Goal: Task Accomplishment & Management: Manage account settings

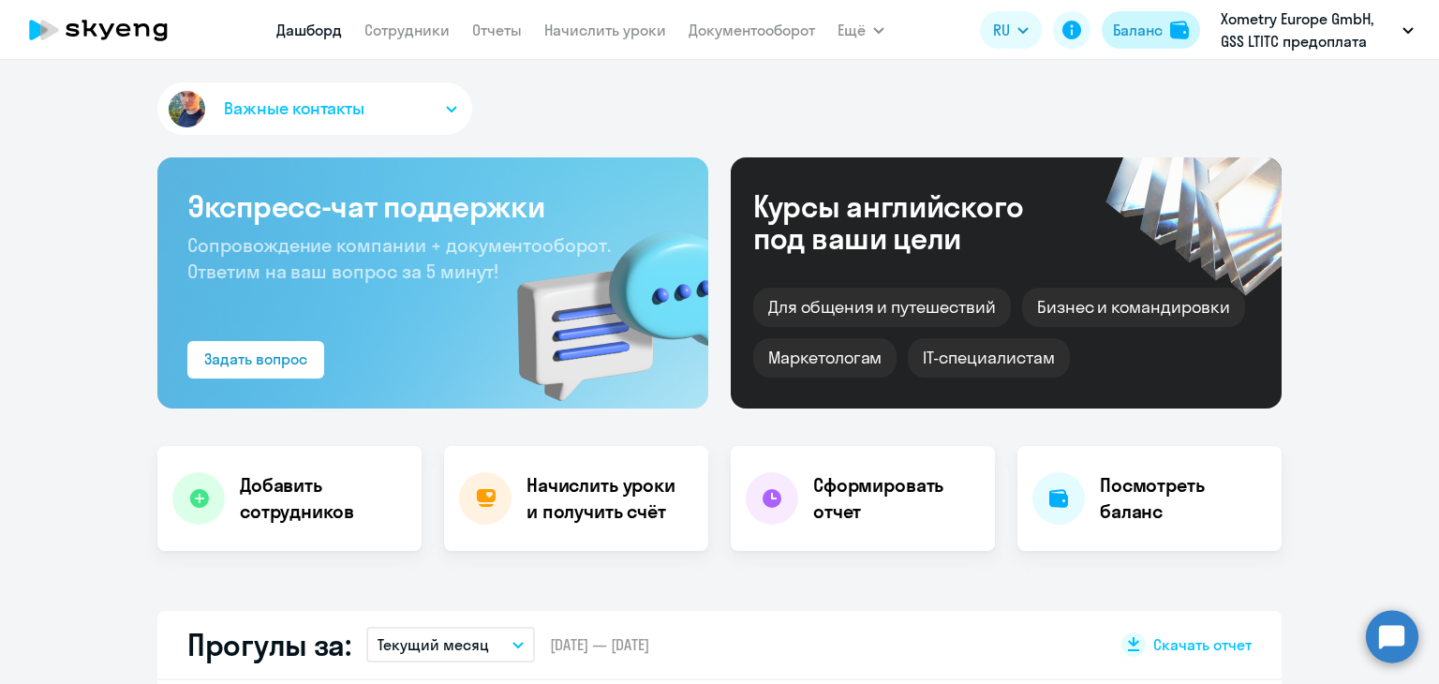
select select "30"
click at [1131, 24] on div "Баланс" at bounding box center [1138, 30] width 50 height 22
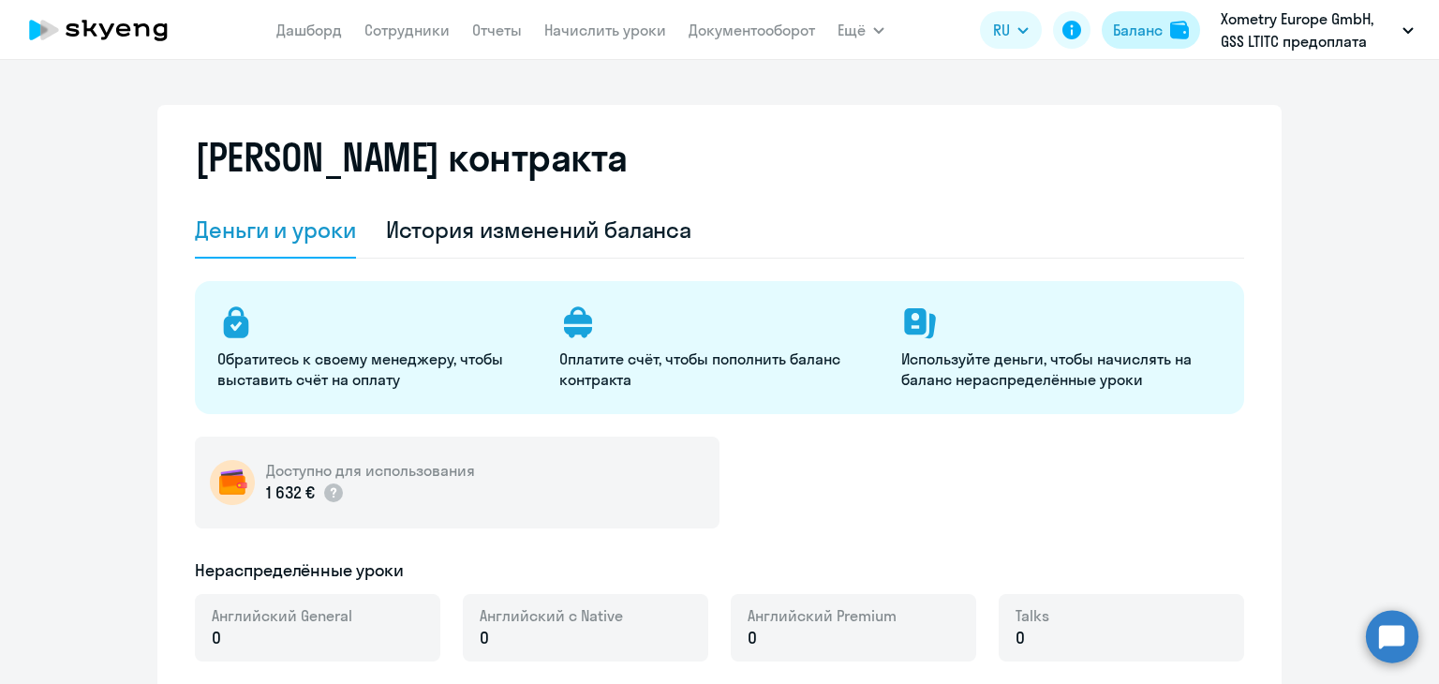
select select "english_adult_not_native_speaker"
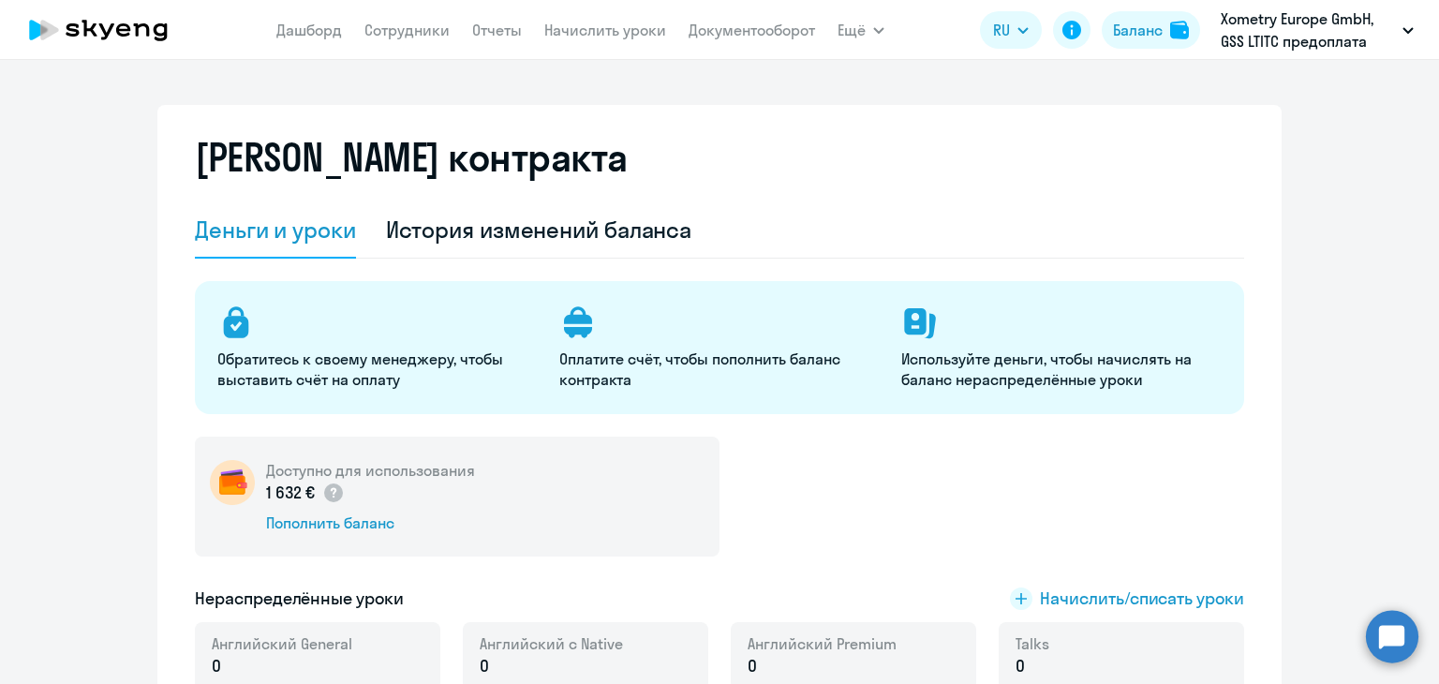
scroll to position [227, 0]
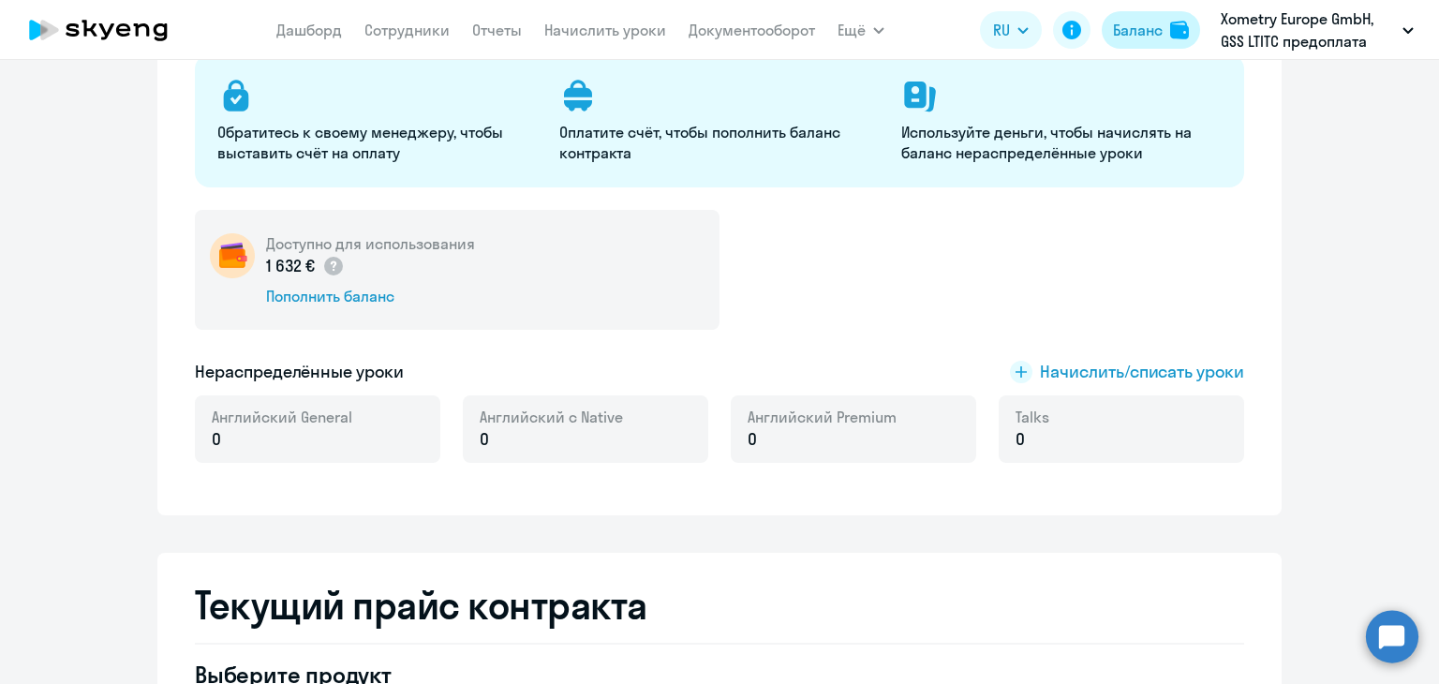
click at [1139, 40] on div "Баланс" at bounding box center [1138, 30] width 50 height 22
click at [625, 37] on link "Начислить уроки" at bounding box center [605, 30] width 122 height 19
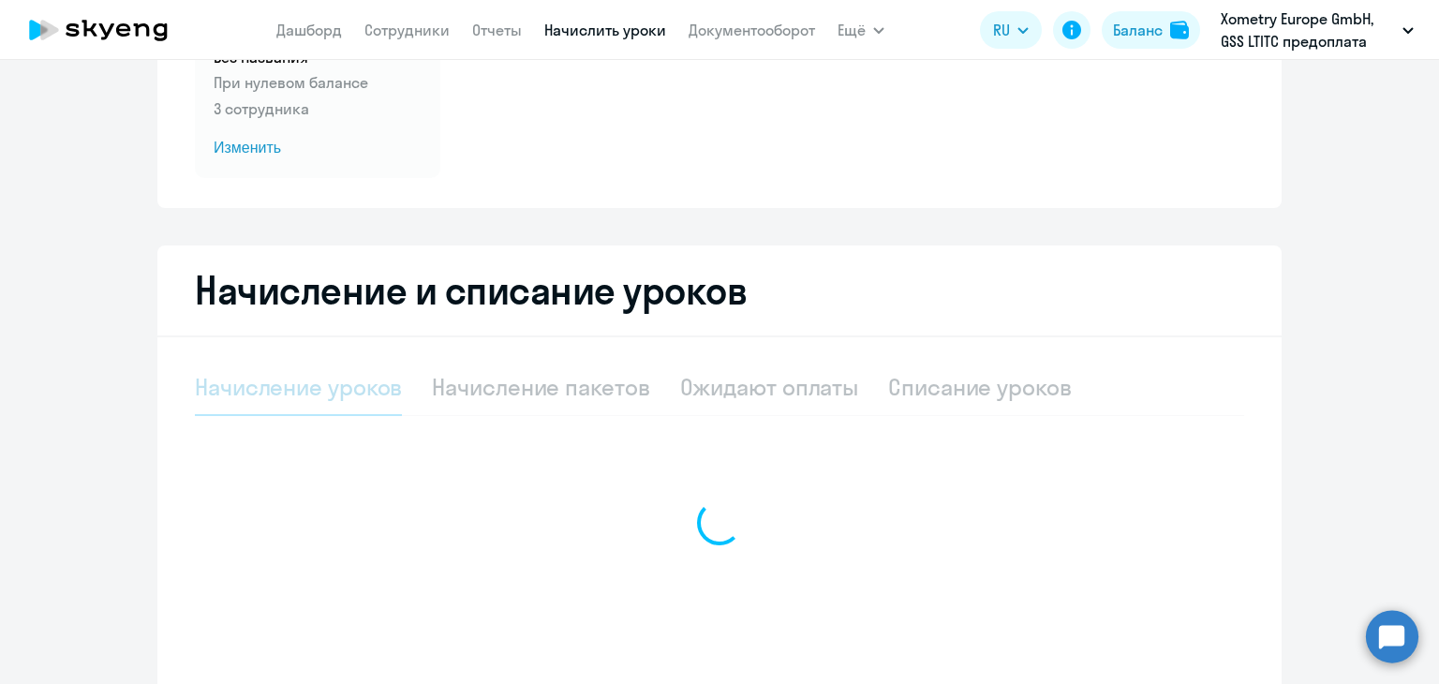
select select "10"
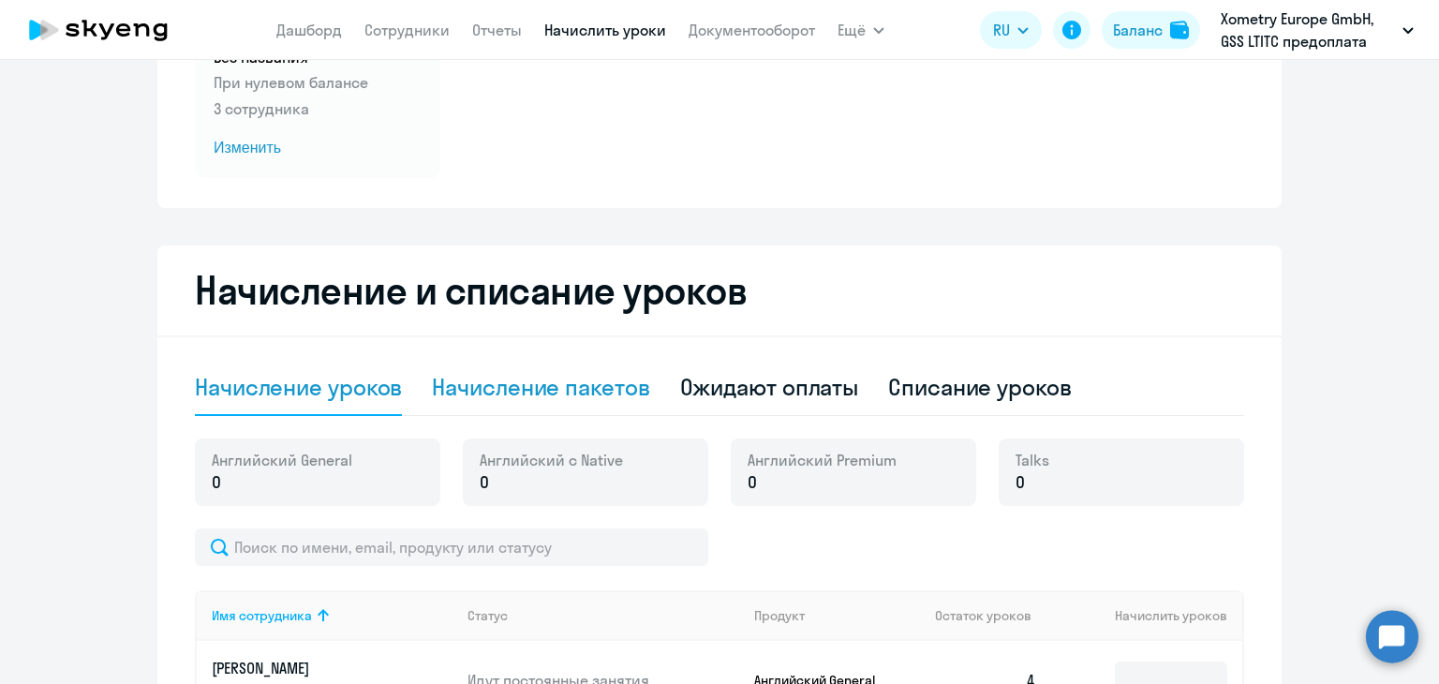
click at [571, 374] on div "Начисление пакетов" at bounding box center [540, 387] width 217 height 30
select select "10"
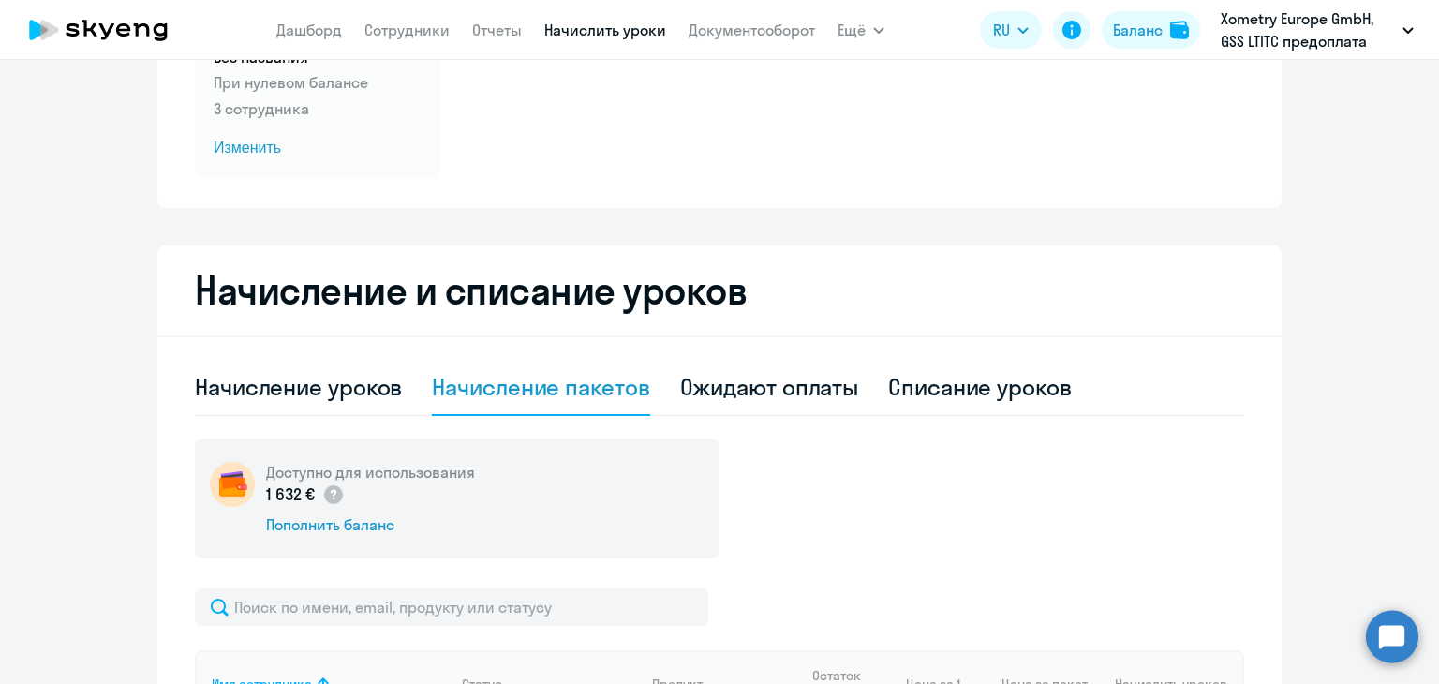
scroll to position [501, 0]
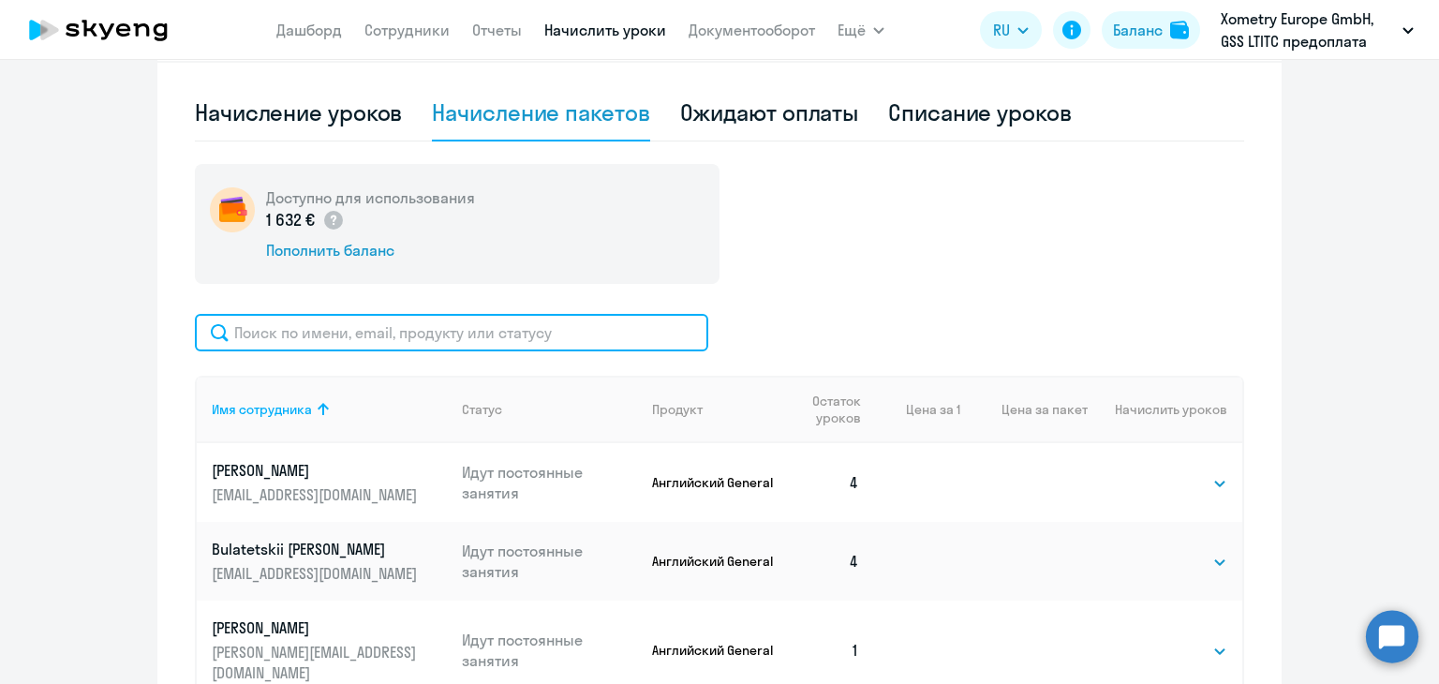
click at [252, 338] on input "text" at bounding box center [451, 332] width 513 height 37
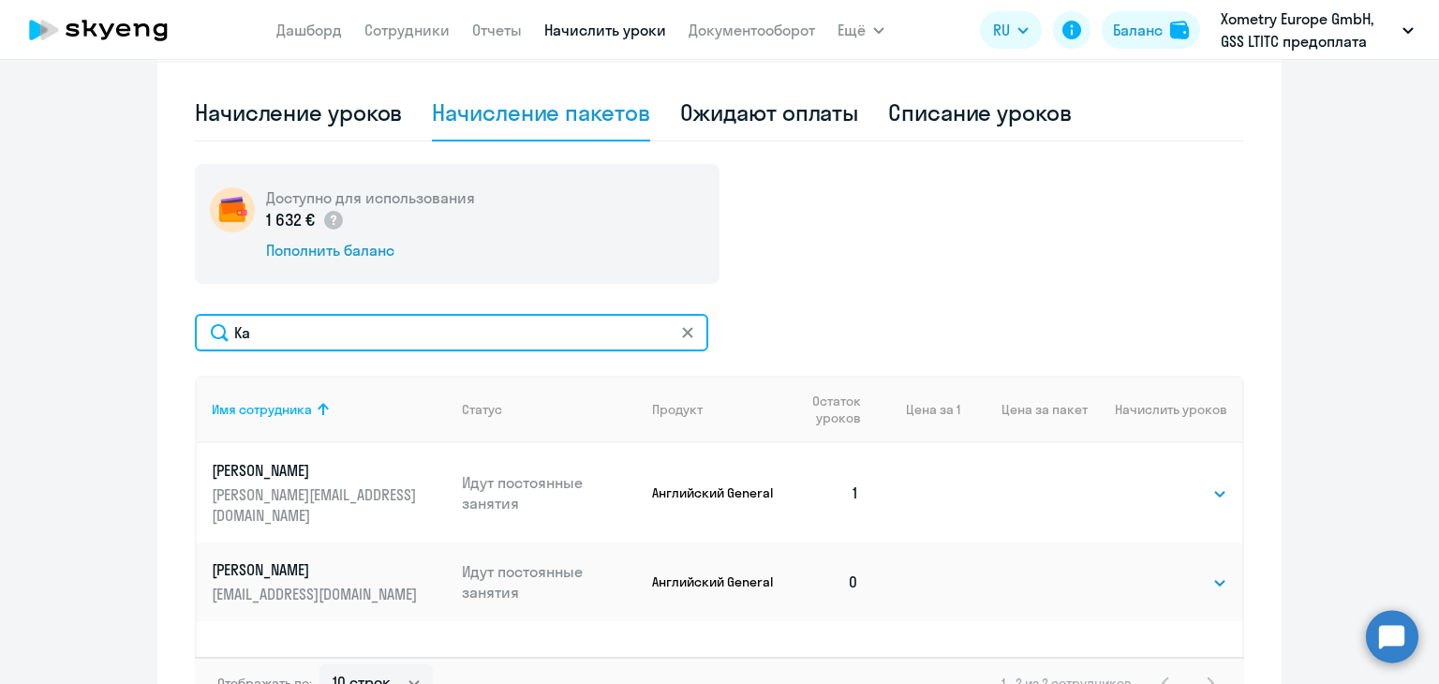
type input "K"
type input "S"
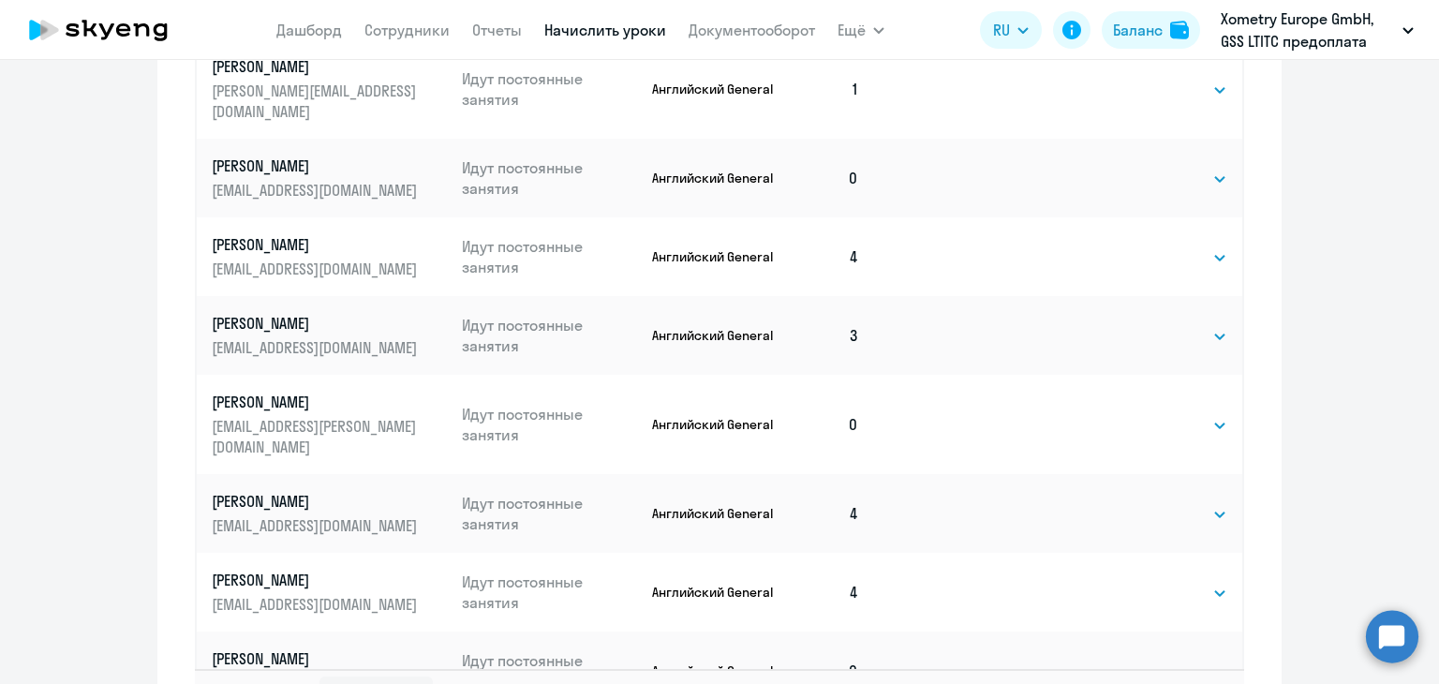
scroll to position [1026, 0]
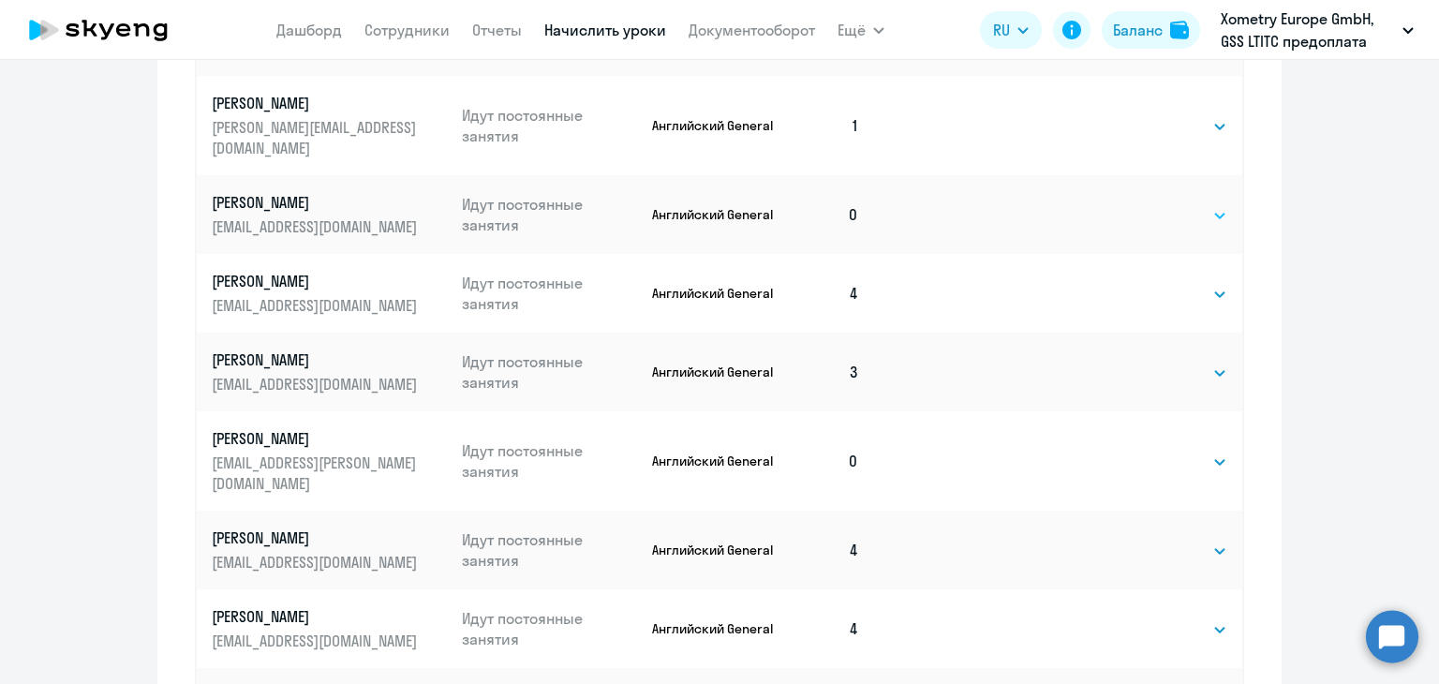
click at [1169, 204] on select "Выбрать 4 8 16 32 64" at bounding box center [1188, 215] width 77 height 22
select select "4"
click at [1150, 204] on select "Выбрать 4 8 16 32 64" at bounding box center [1188, 215] width 77 height 22
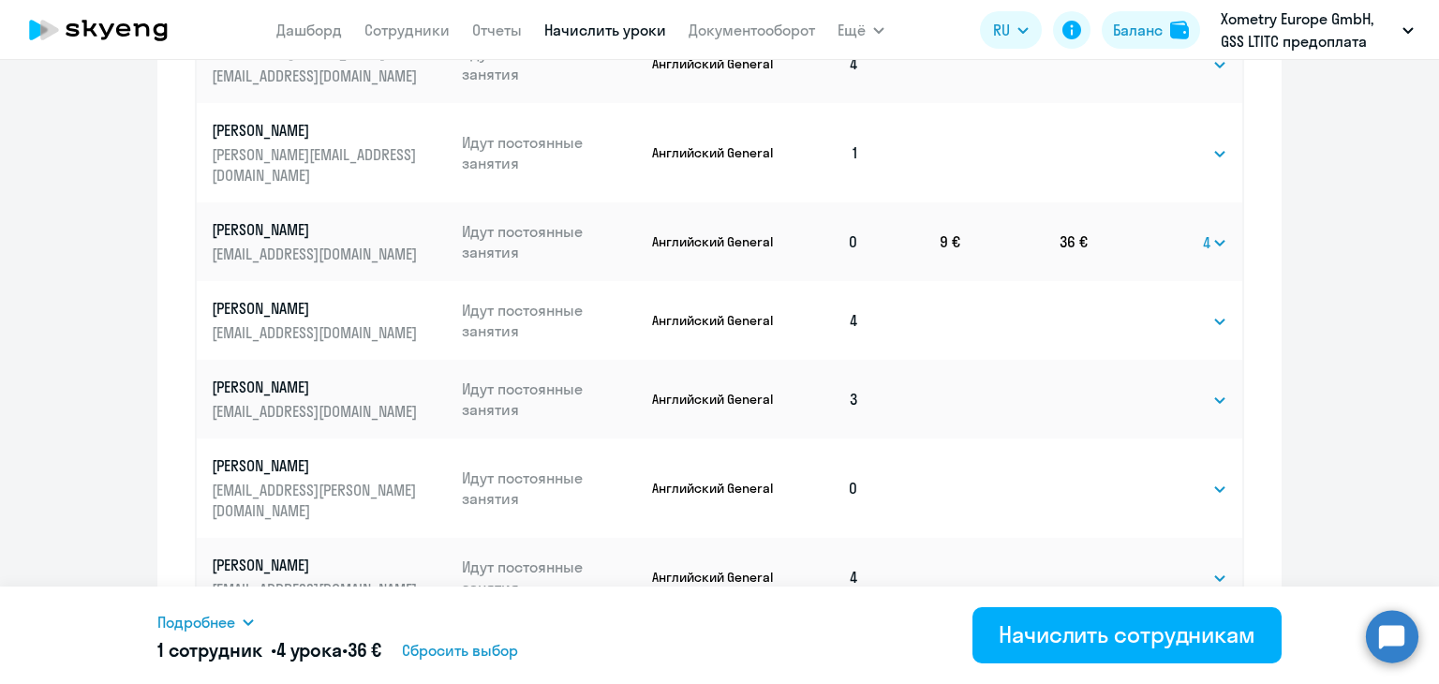
scroll to position [998, 0]
drag, startPoint x: 200, startPoint y: 207, endPoint x: 316, endPoint y: 218, distance: 116.7
click at [316, 218] on td "Emashev Arsen yemashevam@yandex.ru" at bounding box center [322, 242] width 250 height 79
copy p "Emashev Arsen"
drag, startPoint x: 200, startPoint y: 447, endPoint x: 328, endPoint y: 455, distance: 128.6
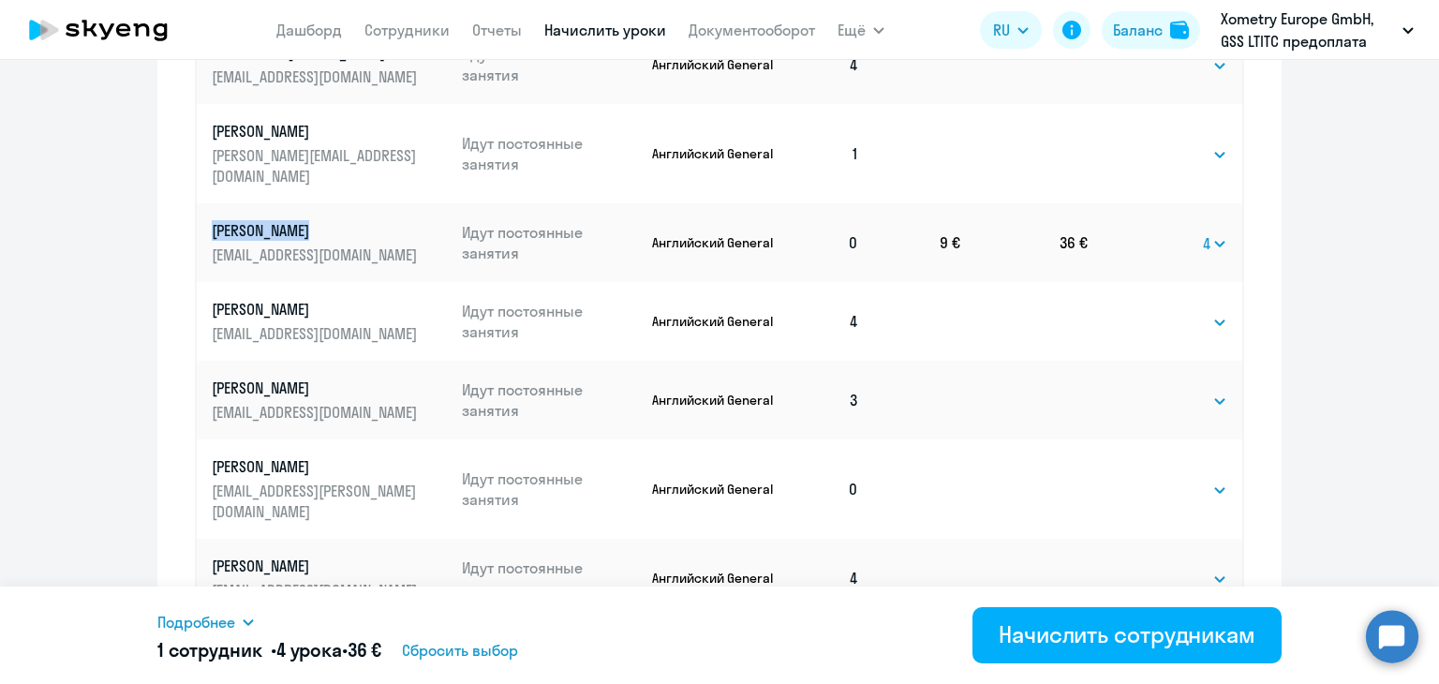
click at [328, 455] on td "Fisenko Maksym maksym.fisenko@xometry.com" at bounding box center [322, 488] width 250 height 99
copy p "Fisenko Maksym"
click at [1196, 479] on select "Выбрать 4 8 16 32 64" at bounding box center [1188, 490] width 77 height 22
select select "4"
click at [1150, 479] on select "Выбрать 4 8 16 32 64" at bounding box center [1188, 490] width 77 height 22
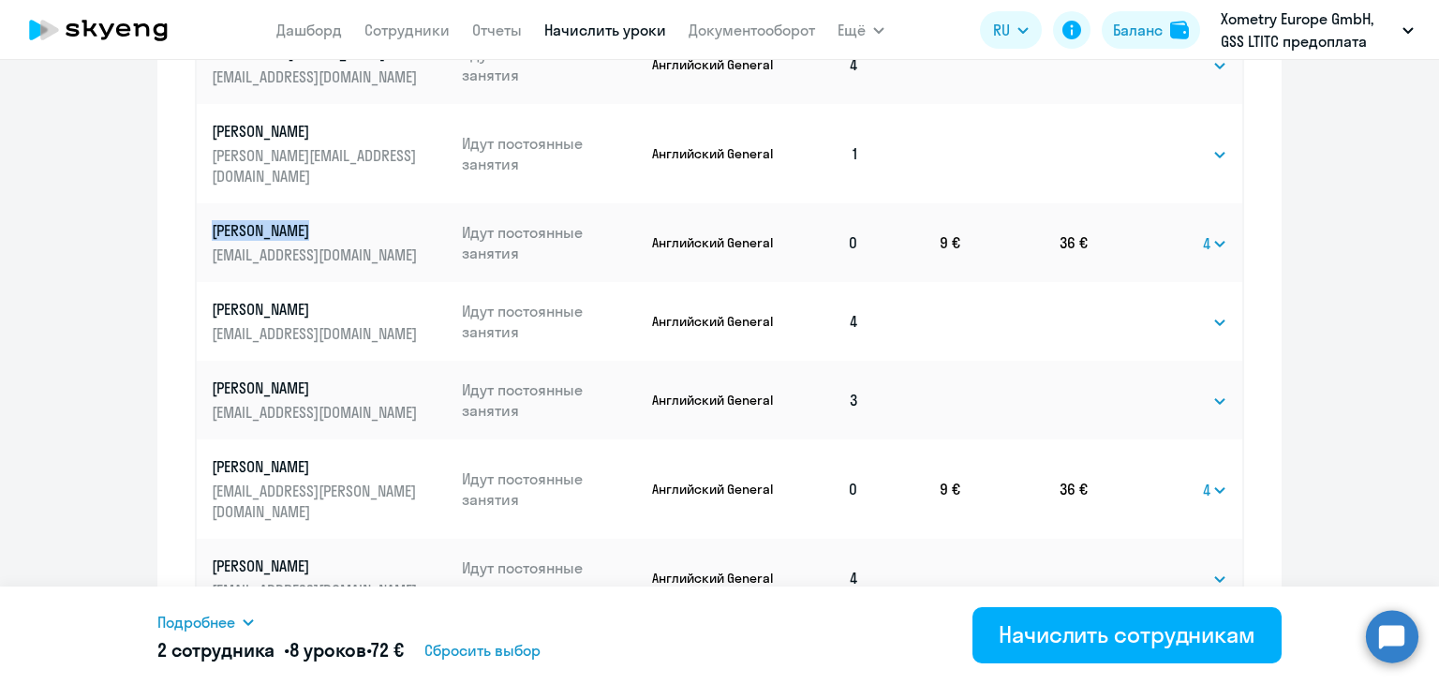
scroll to position [1205, 0]
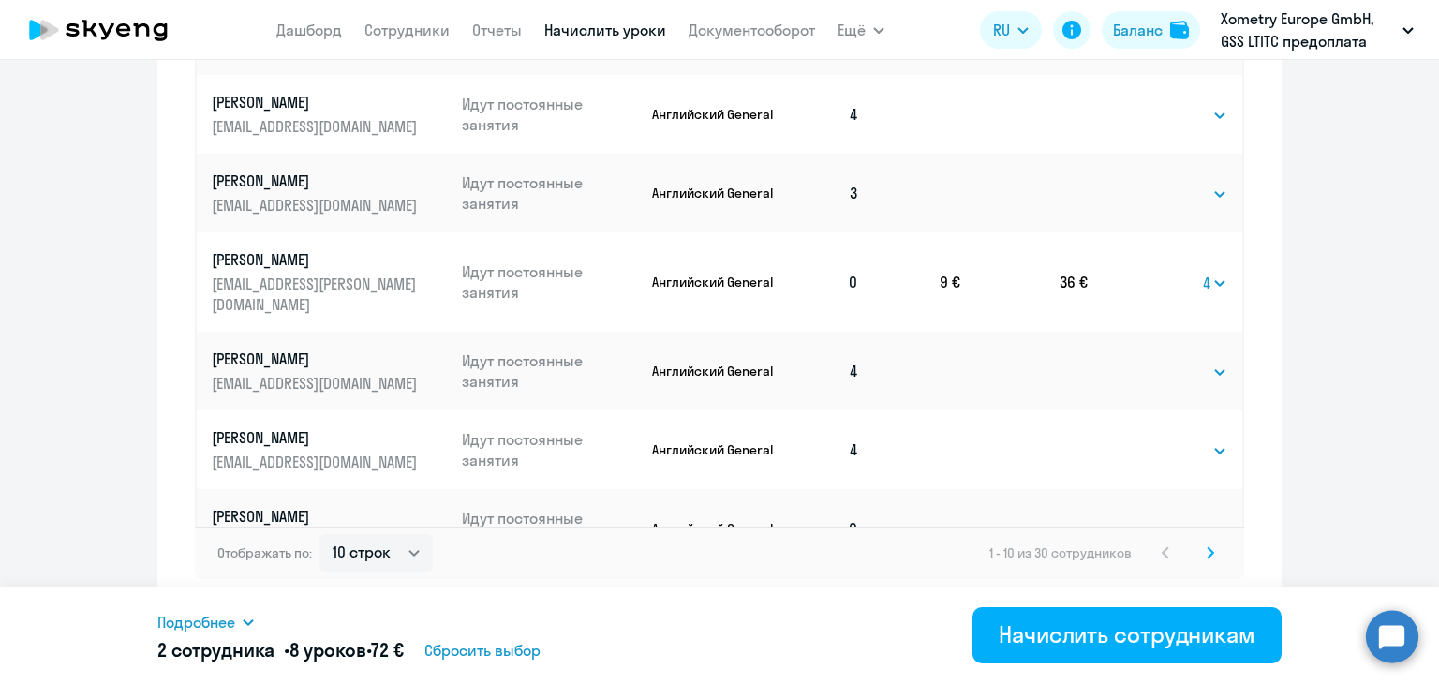
click at [1159, 518] on select "Выбрать 4 8 16 32 64" at bounding box center [1188, 529] width 77 height 22
select select "4"
click at [1150, 518] on select "Выбрать 4 8 16 32 64" at bounding box center [1188, 529] width 77 height 22
drag, startPoint x: 199, startPoint y: 474, endPoint x: 314, endPoint y: 481, distance: 115.4
click at [314, 489] on td "Hrushko Vitalii vitalii.hrushko@xometry.com" at bounding box center [322, 528] width 250 height 79
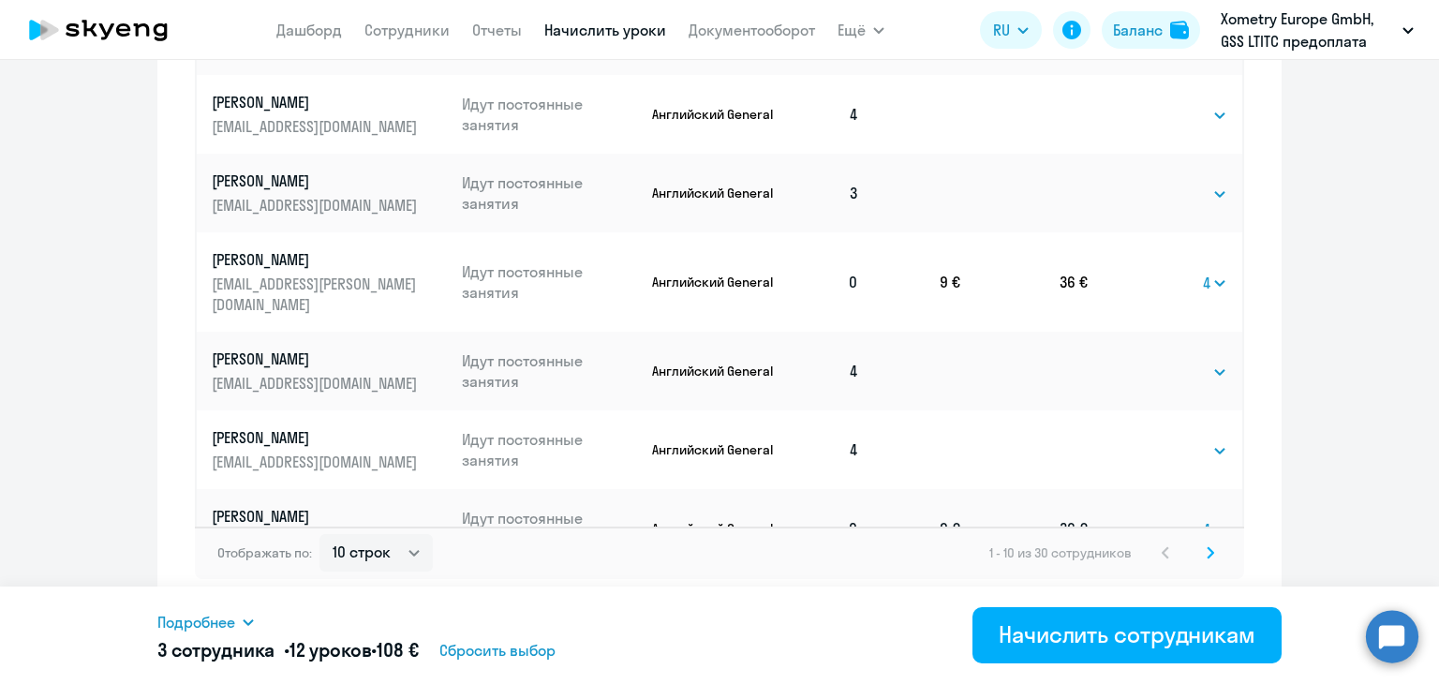
copy p "Hrushko Vitalii"
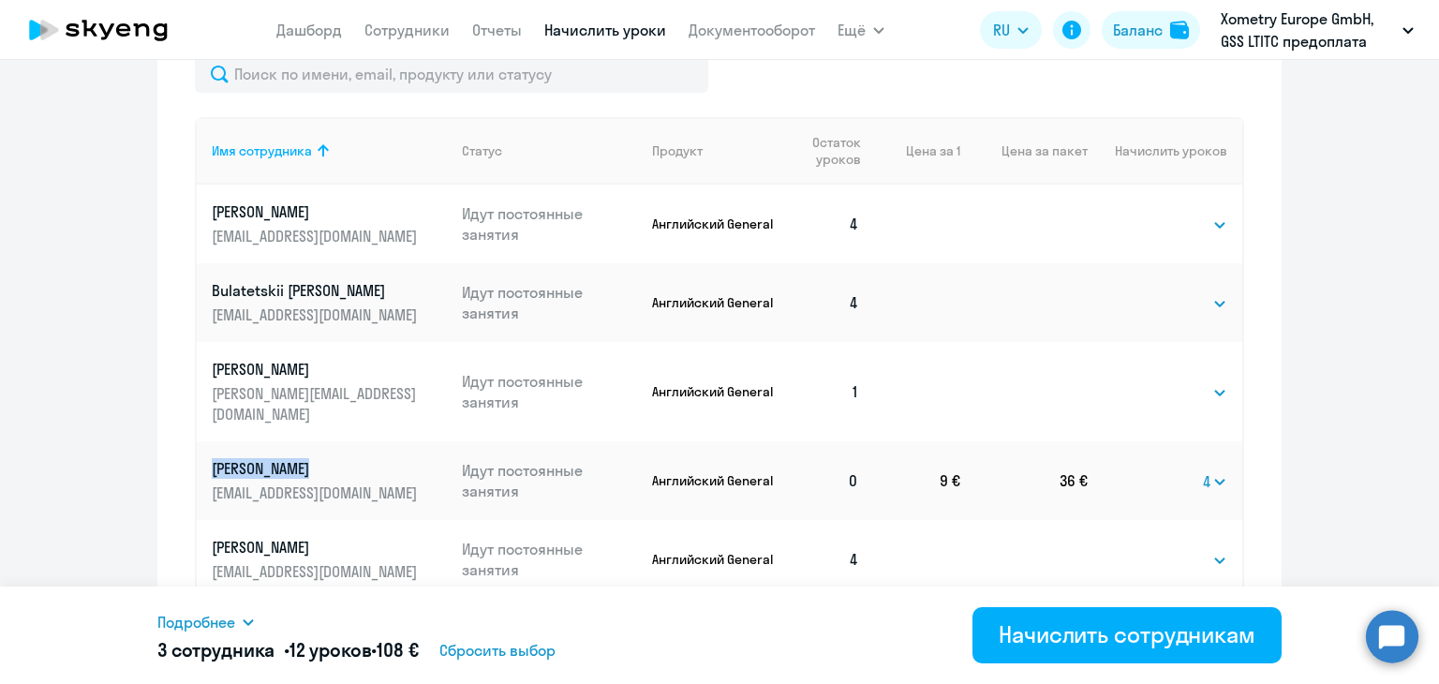
scroll to position [759, 0]
click at [1163, 382] on select "Выбрать 4 8 16 32 64" at bounding box center [1188, 393] width 77 height 22
select select "4"
click at [1150, 382] on select "Выбрать 4 8 16 32 64" at bounding box center [1188, 393] width 77 height 22
drag, startPoint x: 196, startPoint y: 373, endPoint x: 241, endPoint y: 375, distance: 45.0
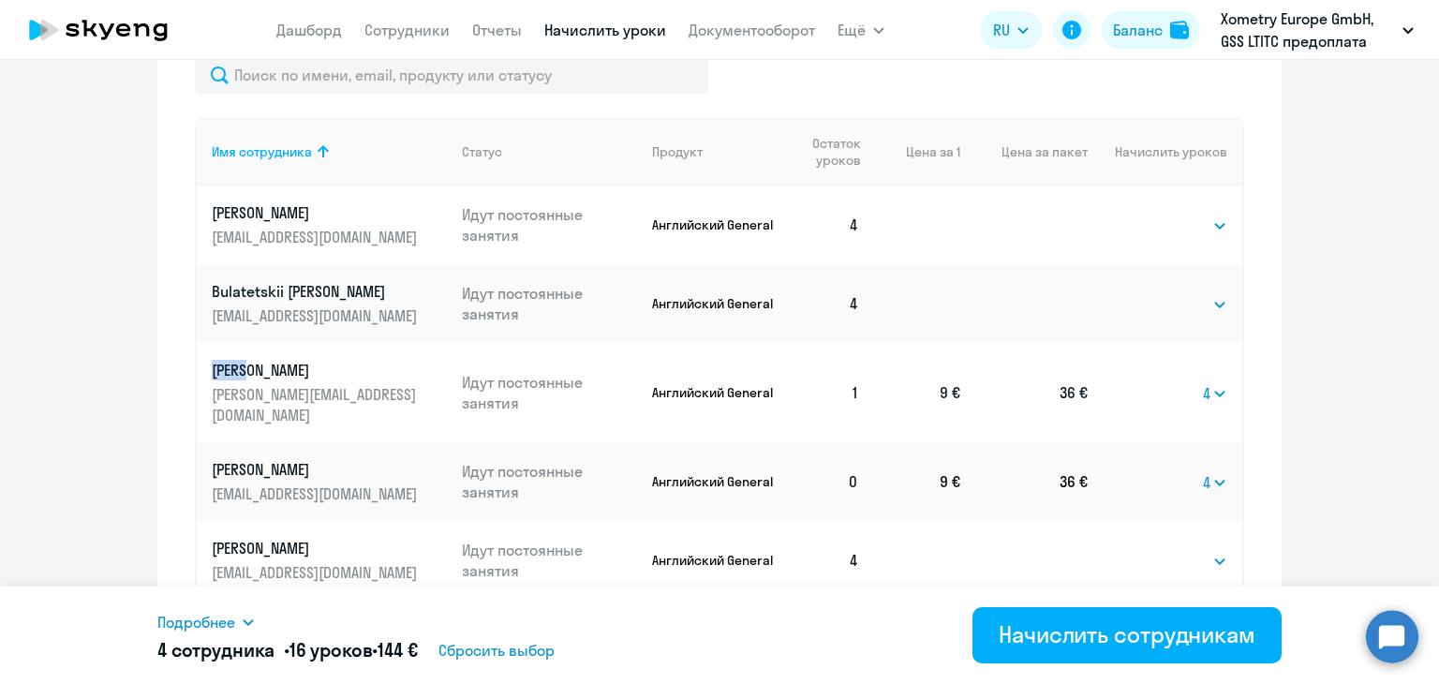
click at [241, 375] on td "Dontsova Ekaterina ekaterina.dontsova@xometry.de" at bounding box center [322, 392] width 250 height 99
click at [200, 371] on td "Dontsova Ekaterina ekaterina.dontsova@xometry.de" at bounding box center [322, 392] width 250 height 99
drag, startPoint x: 200, startPoint y: 371, endPoint x: 340, endPoint y: 377, distance: 139.7
click at [340, 377] on td "Dontsova Ekaterina ekaterina.dontsova@xometry.de" at bounding box center [322, 392] width 250 height 99
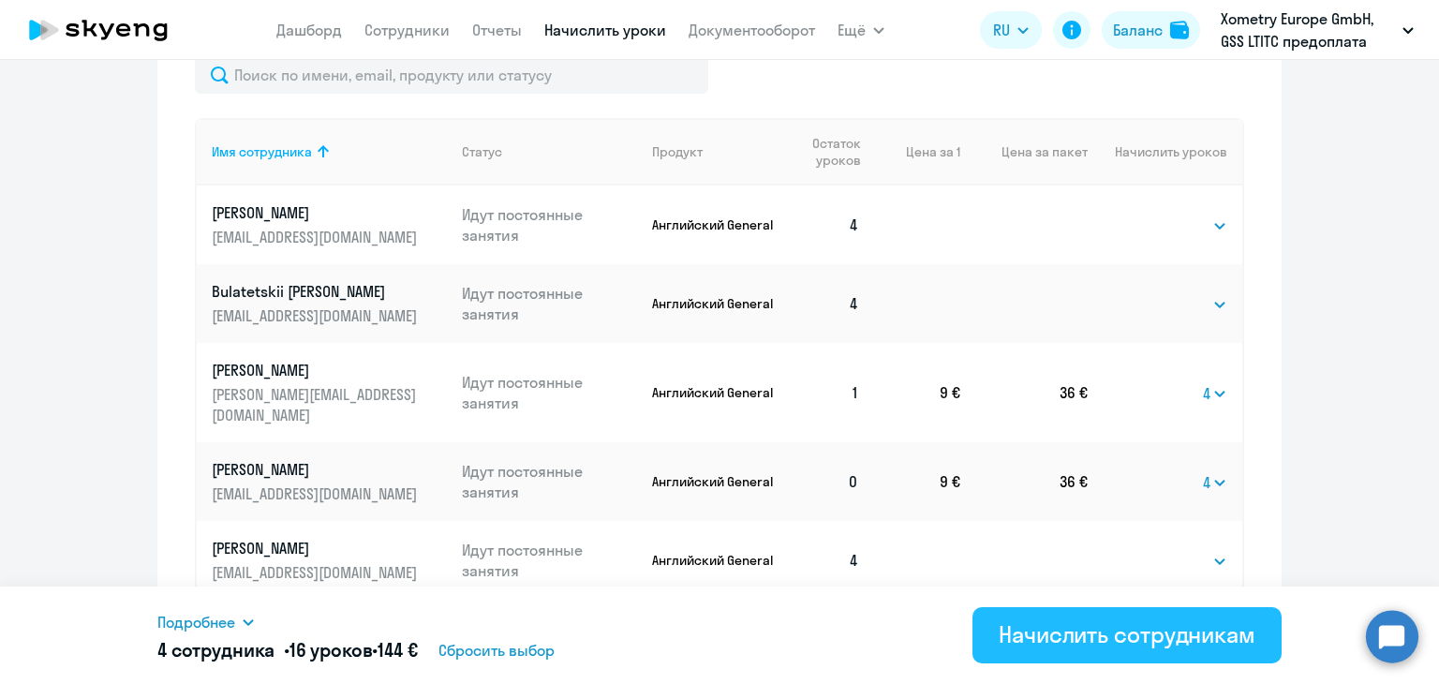
click at [1044, 615] on button "Начислить сотрудникам" at bounding box center [1126, 635] width 309 height 56
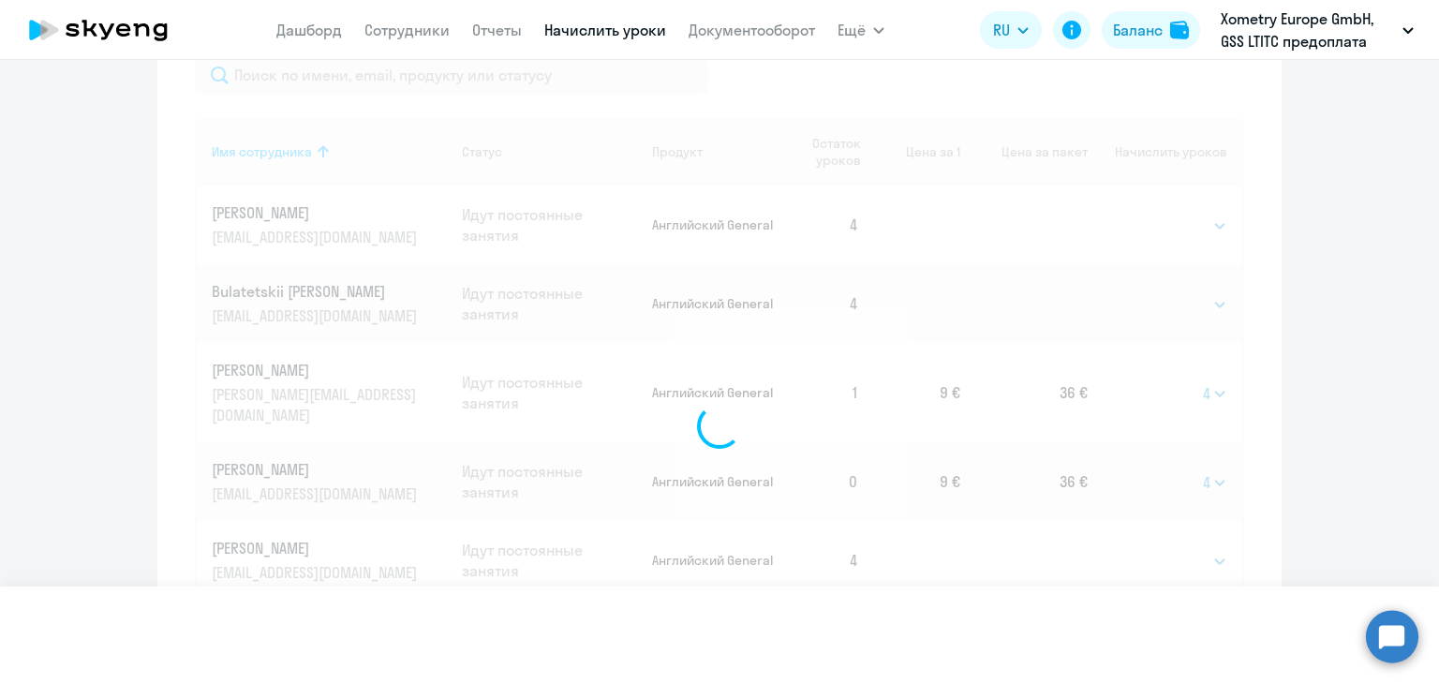
select select
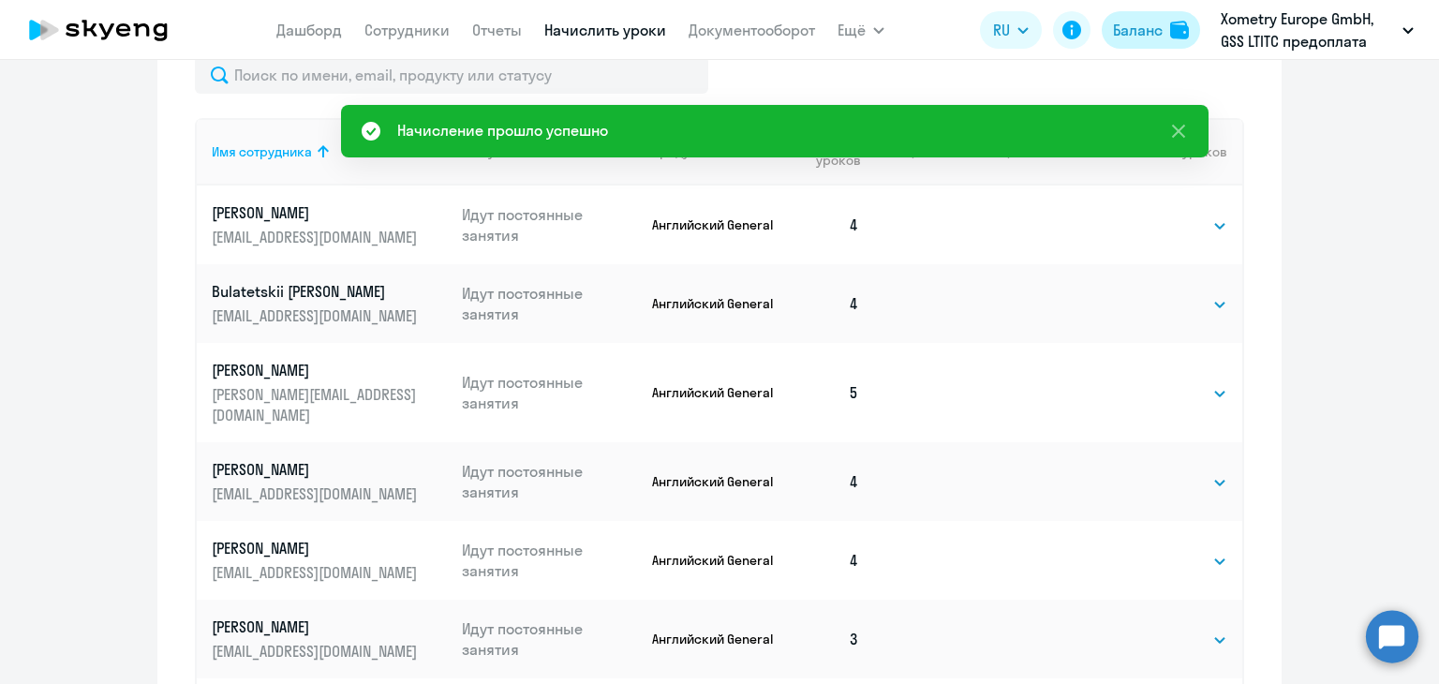
click at [1146, 37] on div "Баланс" at bounding box center [1138, 30] width 50 height 22
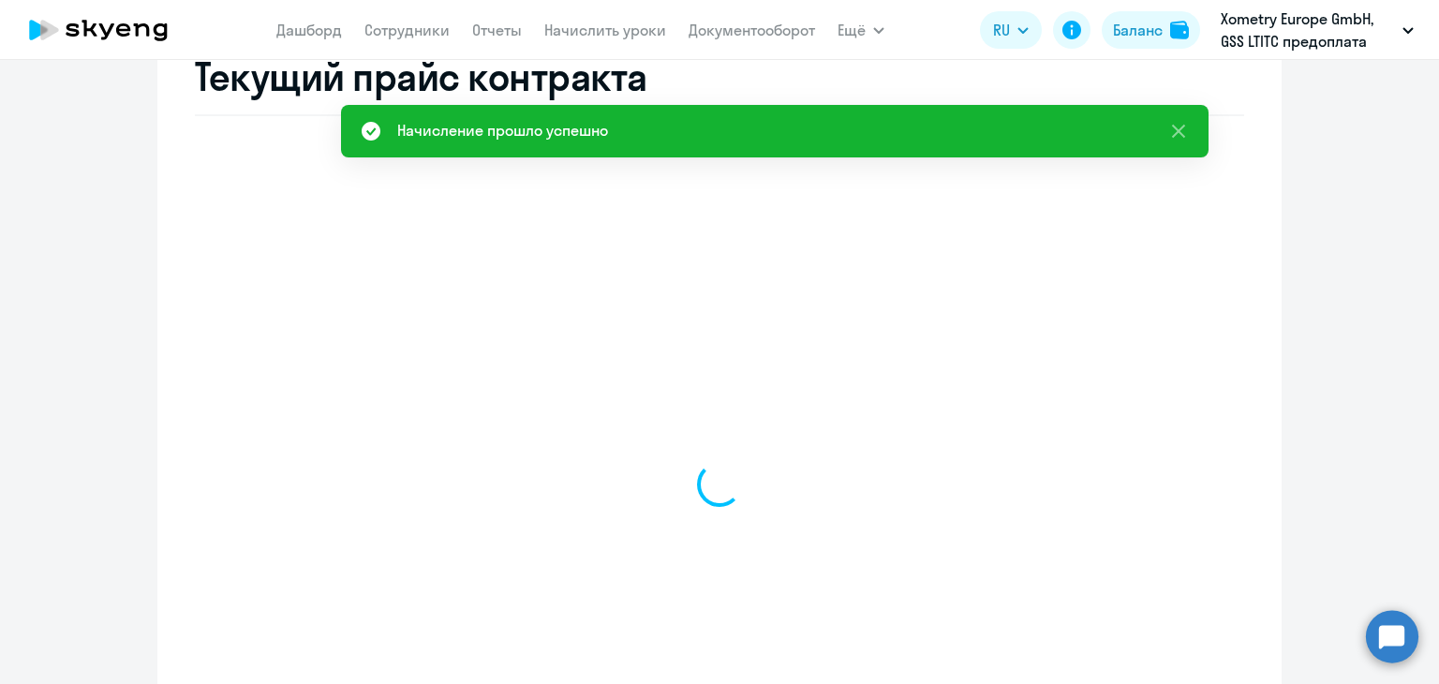
scroll to position [754, 0]
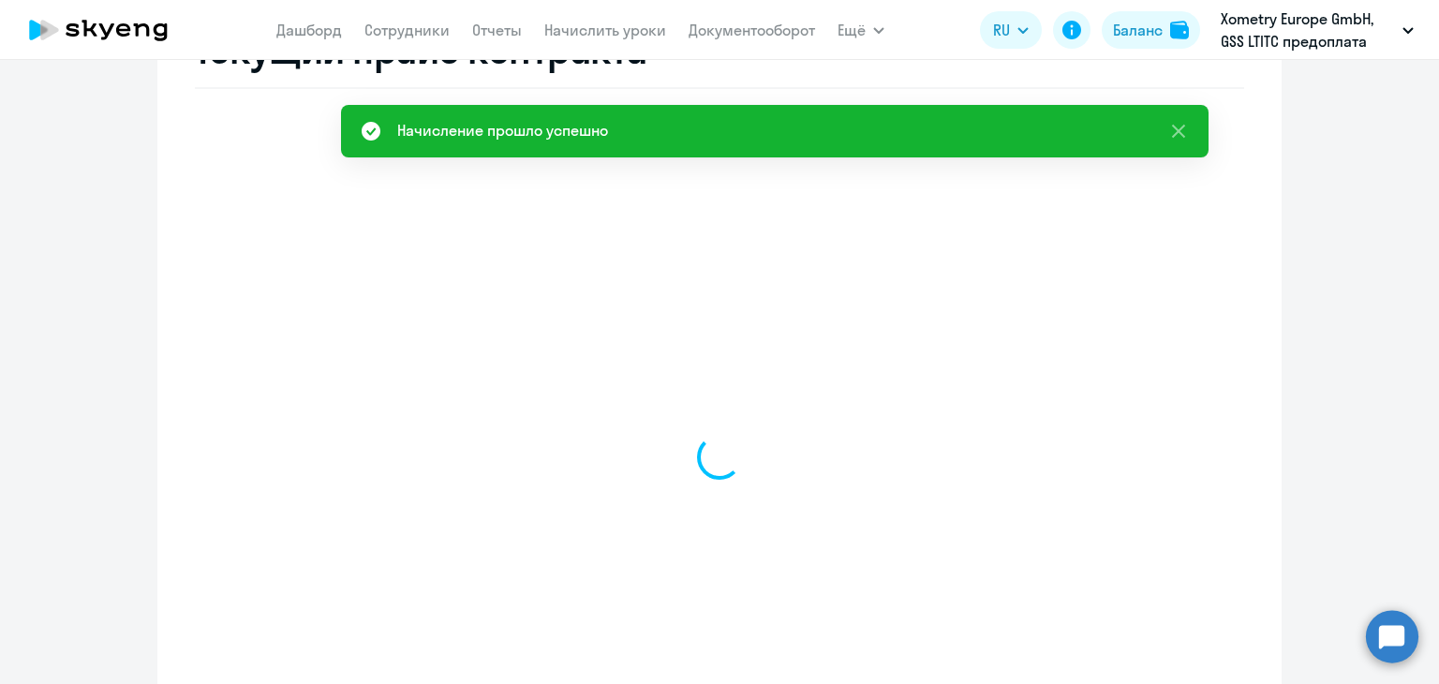
select select "english_adult_not_native_speaker"
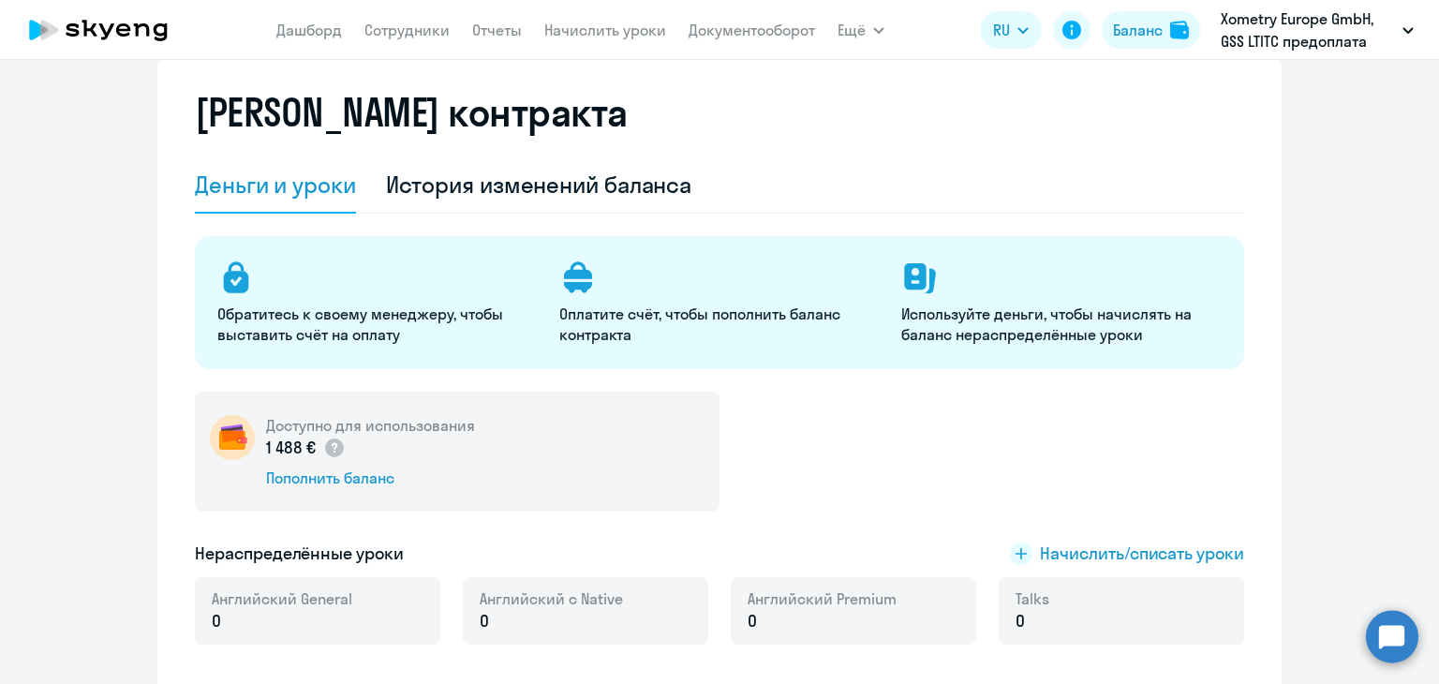
scroll to position [42, 0]
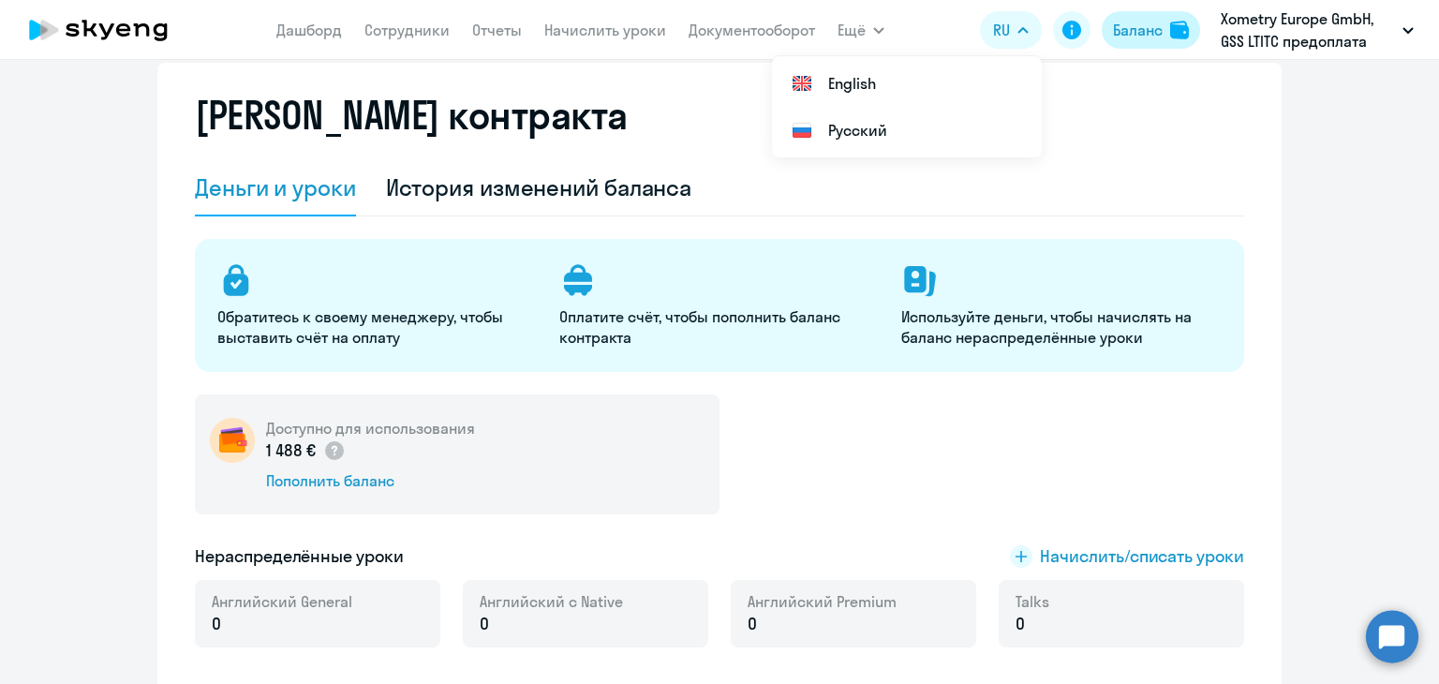
click at [1143, 19] on div "Баланс" at bounding box center [1138, 30] width 50 height 22
click at [1152, 33] on div "Баланс" at bounding box center [1138, 30] width 50 height 22
click at [1141, 35] on div "Баланс" at bounding box center [1138, 30] width 50 height 22
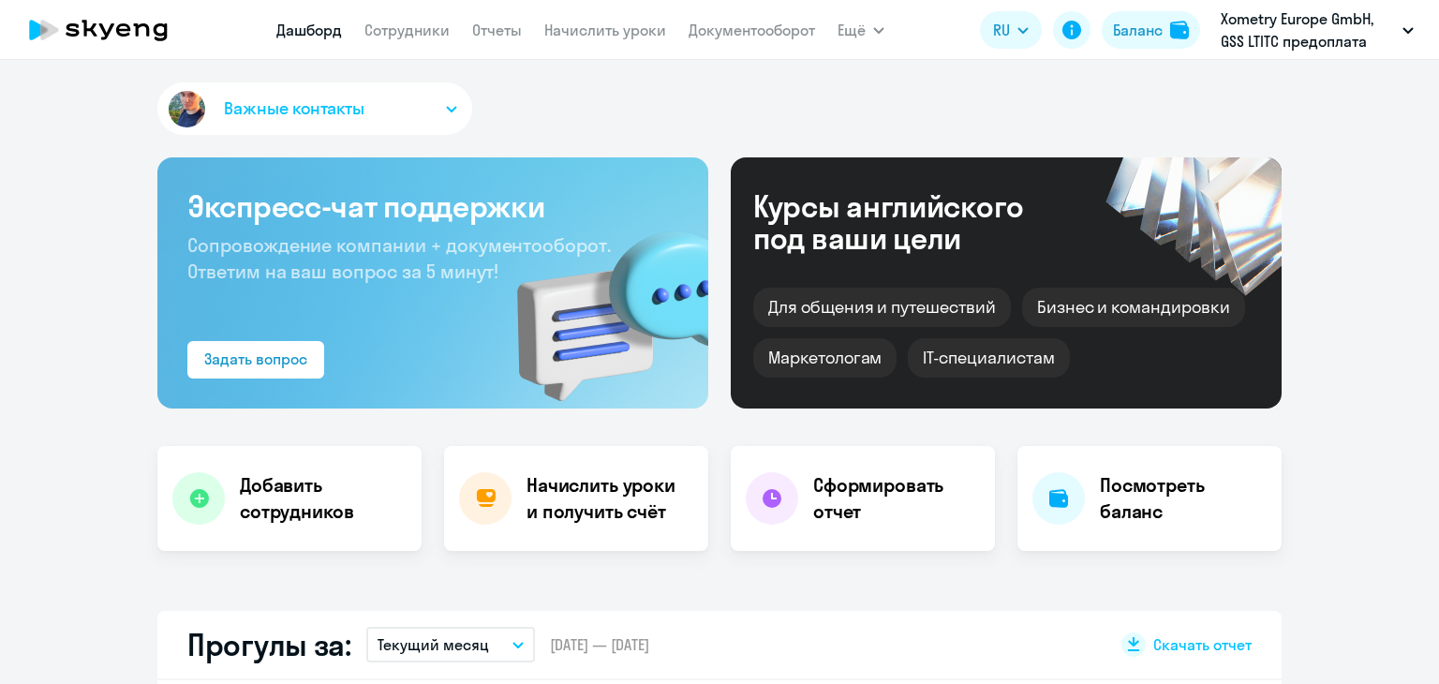
select select "30"
click at [1133, 22] on div "Баланс" at bounding box center [1138, 30] width 50 height 22
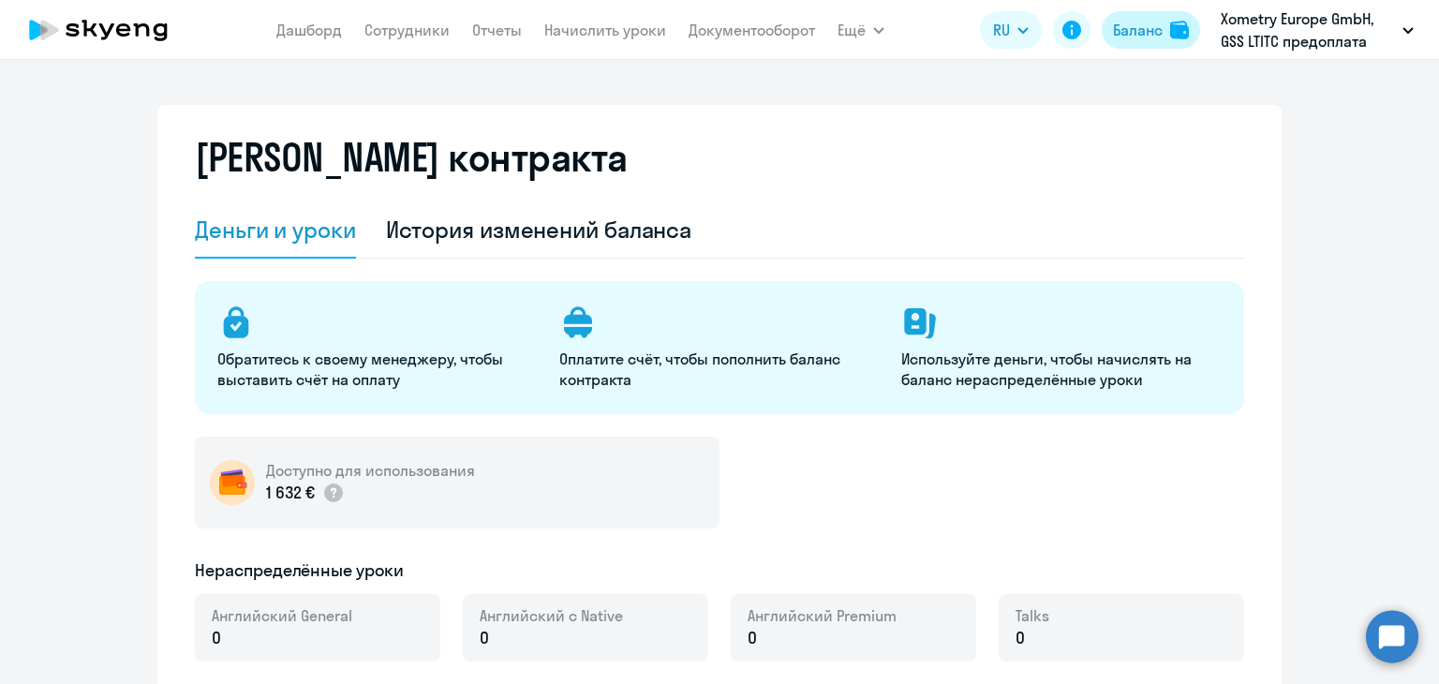
select select "english_adult_not_native_speaker"
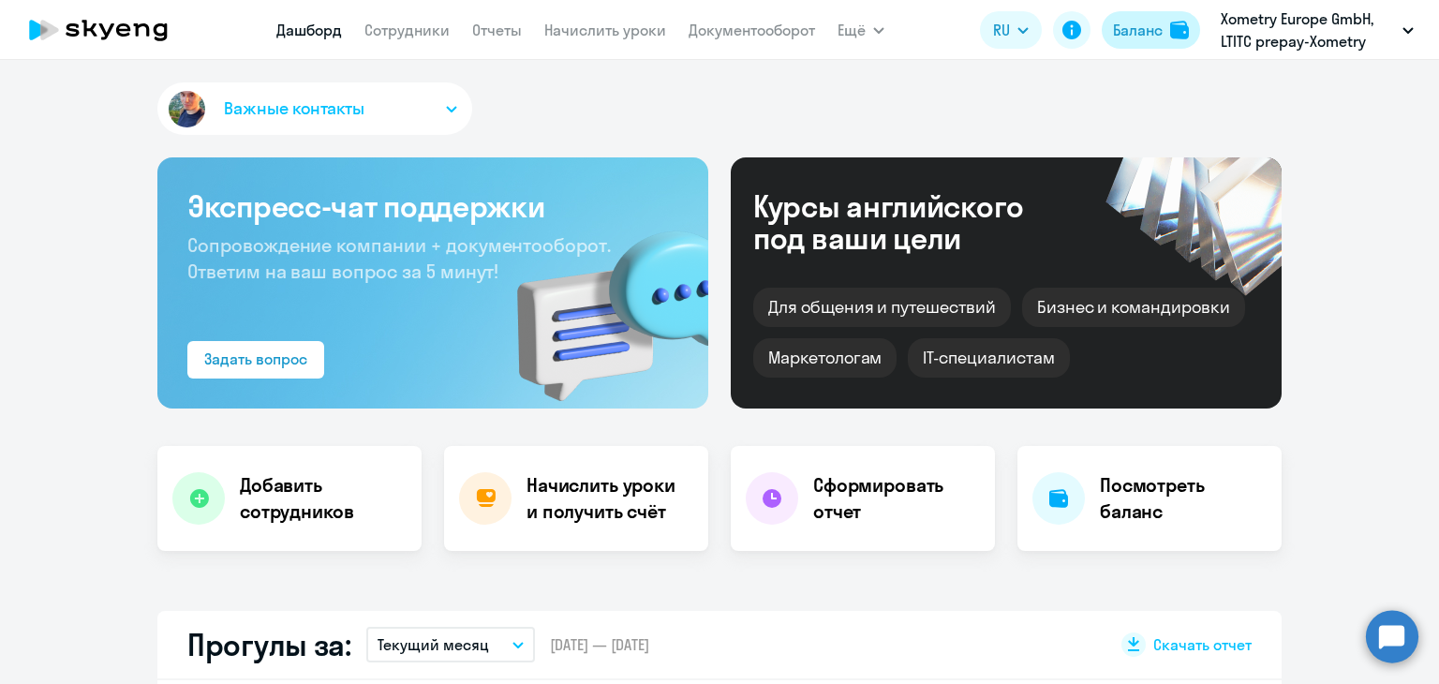
click at [1173, 37] on img at bounding box center [1179, 30] width 19 height 19
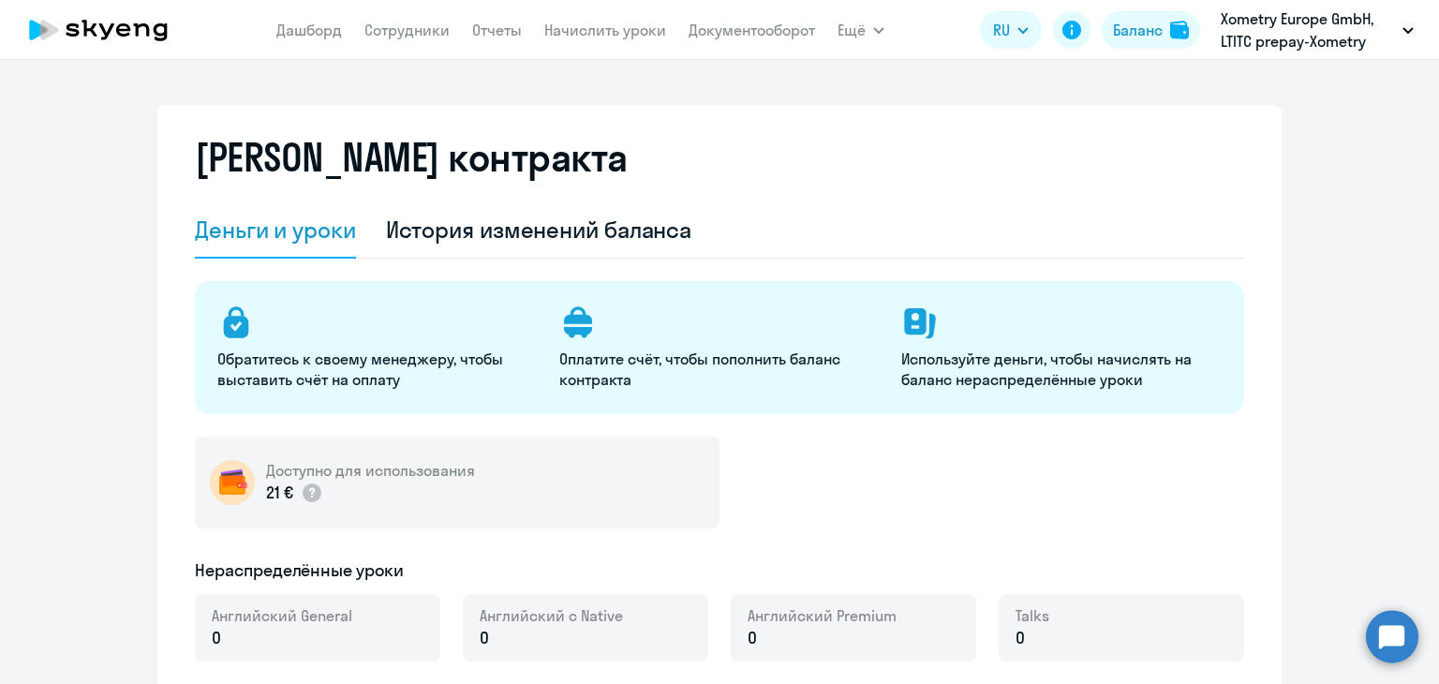
select select "english_adult_not_native_speaker"
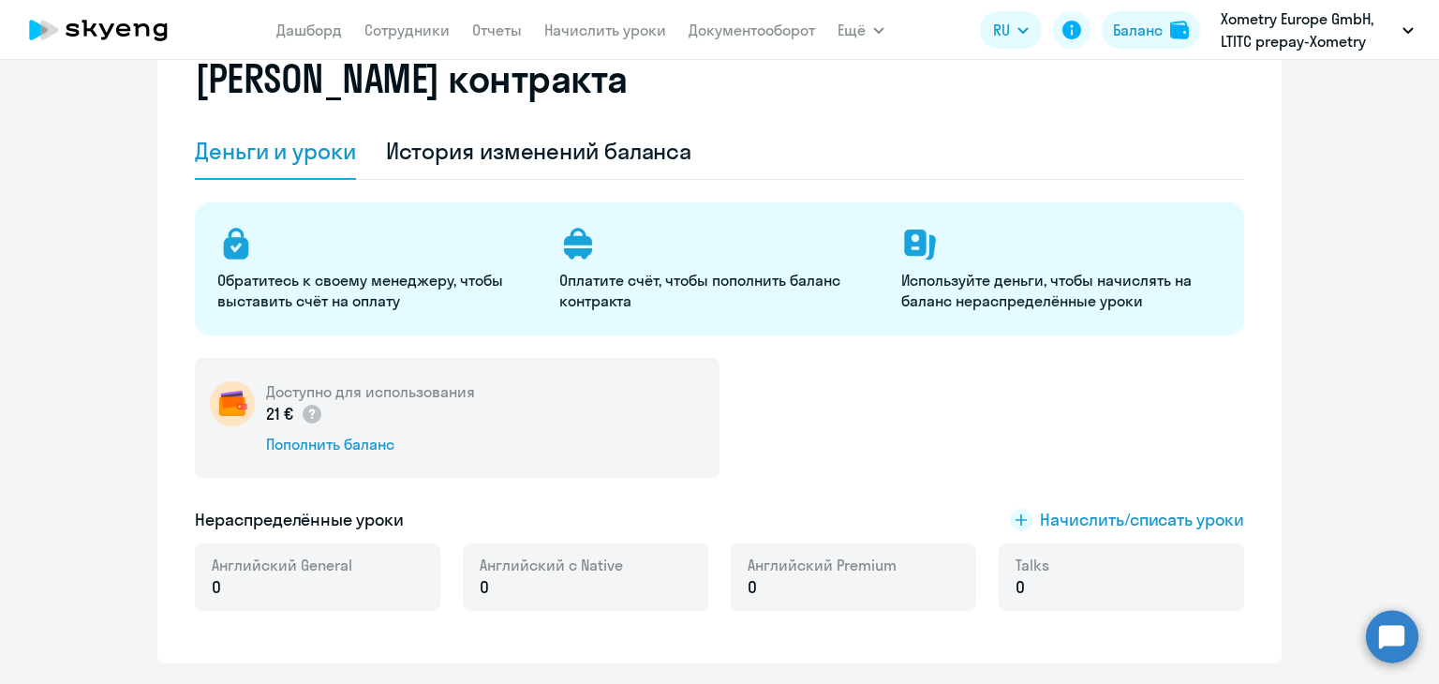
scroll to position [94, 0]
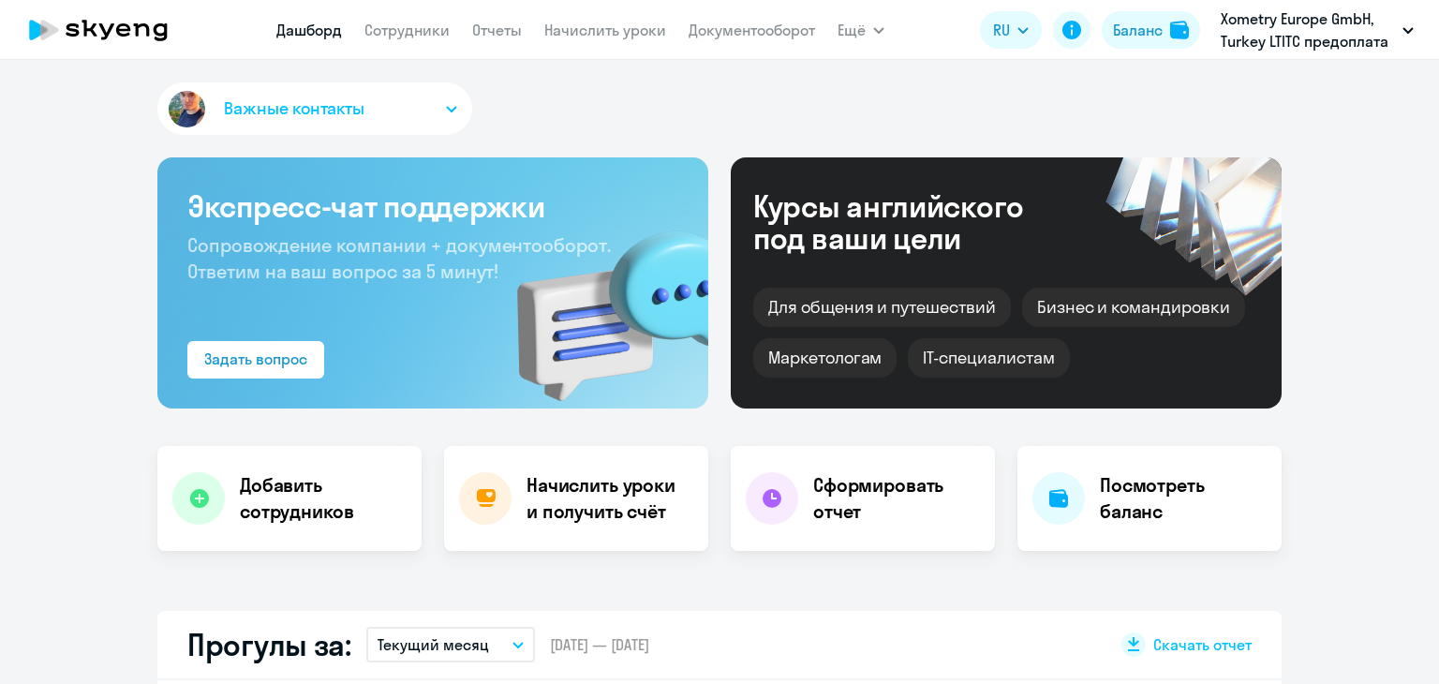
select select "30"
